Goal: Entertainment & Leisure: Consume media (video, audio)

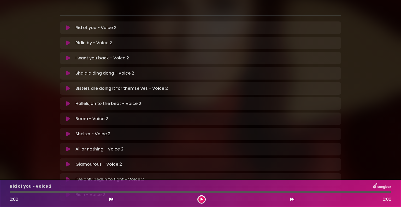
scroll to position [26, 0]
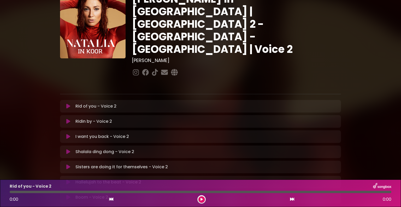
drag, startPoint x: 68, startPoint y: 86, endPoint x: 94, endPoint y: 90, distance: 25.4
click at [68, 103] on icon at bounding box center [68, 105] width 4 height 5
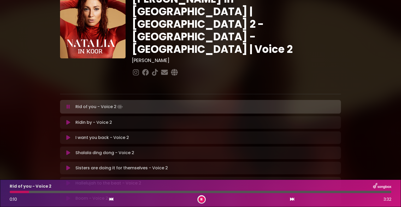
click at [360, 65] on div "[PERSON_NAME] in [GEOGRAPHIC_DATA] | [GEOGRAPHIC_DATA] 2 - [GEOGRAPHIC_DATA] - …" at bounding box center [200, 134] width 345 height 309
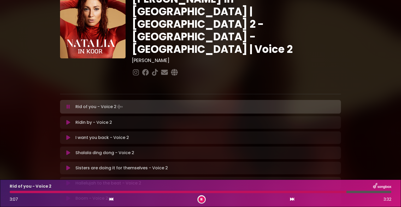
click at [278, 161] on div "Sisters are doing it for themselves - Voice 2 Loading Track..." at bounding box center [200, 167] width 281 height 13
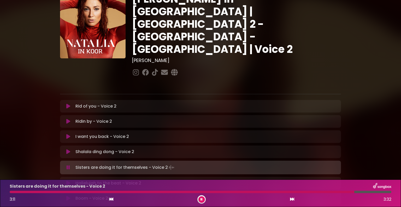
click at [298, 191] on div at bounding box center [182, 191] width 345 height 2
click at [315, 193] on div "Sisters are doing it for themselves - Voice 2 2:43 3:32" at bounding box center [201, 193] width 388 height 21
click at [318, 192] on div at bounding box center [201, 191] width 382 height 2
click at [321, 192] on div at bounding box center [173, 191] width 326 height 2
click at [321, 192] on div at bounding box center [174, 191] width 328 height 2
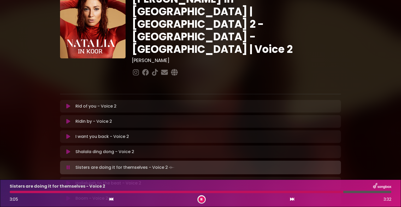
click at [274, 193] on div at bounding box center [177, 191] width 334 height 2
click at [294, 191] on div at bounding box center [201, 191] width 382 height 2
click at [301, 192] on div at bounding box center [173, 191] width 327 height 2
click at [311, 190] on div at bounding box center [178, 191] width 337 height 2
click at [320, 191] on div at bounding box center [201, 191] width 382 height 2
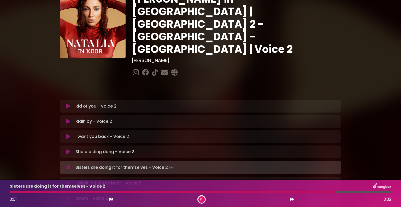
click at [320, 191] on div at bounding box center [173, 191] width 327 height 2
click at [68, 180] on icon at bounding box center [68, 182] width 4 height 5
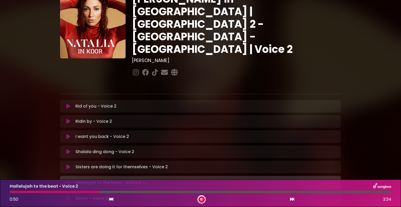
click at [84, 192] on div at bounding box center [55, 191] width 90 height 2
click at [74, 192] on div at bounding box center [51, 191] width 83 height 2
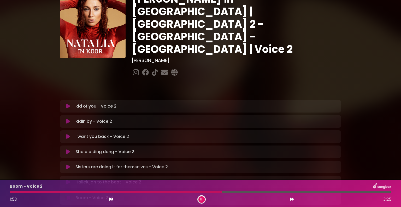
click at [201, 197] on button at bounding box center [202, 199] width 7 height 7
click at [204, 199] on button at bounding box center [202, 199] width 7 height 7
click at [272, 74] on div "[PERSON_NAME] in [GEOGRAPHIC_DATA] | [GEOGRAPHIC_DATA] 2 - [GEOGRAPHIC_DATA] - …" at bounding box center [200, 138] width 287 height 290
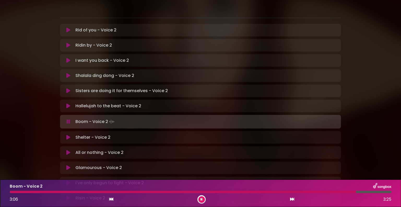
scroll to position [131, 0]
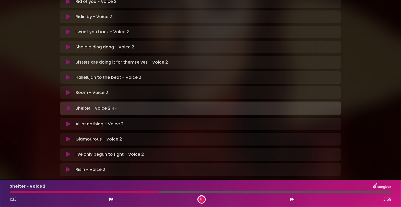
click at [121, 190] on div "Shelter - Voice 2 1:33 3:59" at bounding box center [201, 193] width 388 height 21
click at [121, 191] on div at bounding box center [85, 191] width 151 height 2
click at [121, 191] on div at bounding box center [76, 191] width 132 height 2
click at [121, 191] on div at bounding box center [77, 191] width 135 height 2
click at [176, 192] on div at bounding box center [119, 191] width 219 height 2
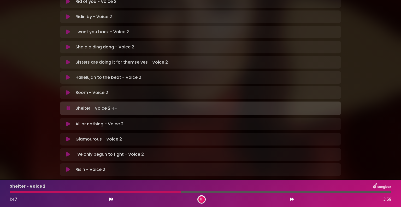
click at [161, 192] on div at bounding box center [95, 191] width 171 height 2
click at [161, 192] on div at bounding box center [113, 191] width 207 height 2
click at [180, 191] on div at bounding box center [201, 191] width 382 height 2
click at [190, 192] on div at bounding box center [144, 191] width 268 height 2
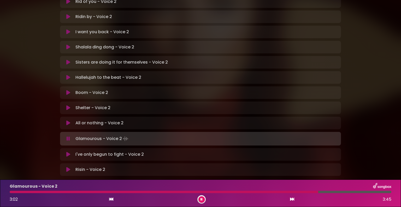
click at [199, 199] on button at bounding box center [202, 199] width 7 height 7
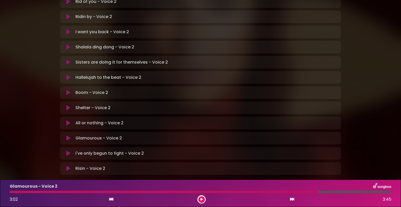
click at [199, 197] on button at bounding box center [202, 199] width 7 height 7
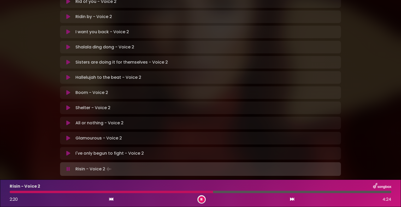
click at [147, 191] on div at bounding box center [112, 191] width 204 height 2
click at [255, 191] on div at bounding box center [160, 191] width 300 height 2
click at [268, 192] on div at bounding box center [154, 191] width 289 height 2
